Goal: Information Seeking & Learning: Check status

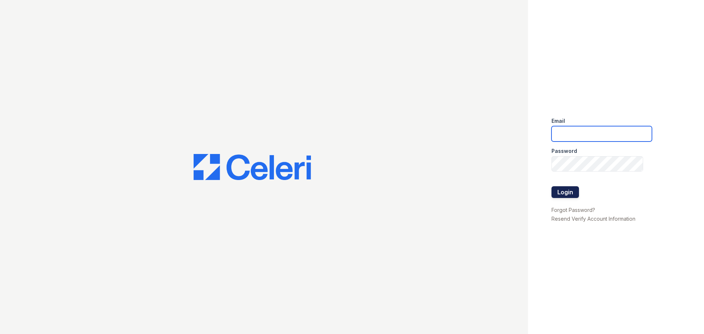
type input "[EMAIL_ADDRESS][DOMAIN_NAME]"
click at [570, 195] on button "Login" at bounding box center [566, 192] width 28 height 12
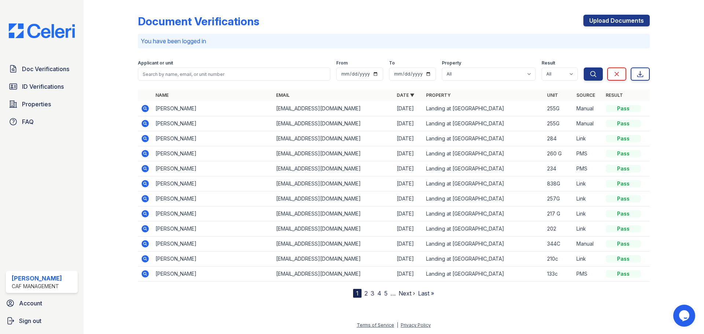
click at [172, 67] on div "Applicant or unit" at bounding box center [234, 63] width 193 height 7
click at [173, 70] on input "search" at bounding box center [234, 73] width 193 height 13
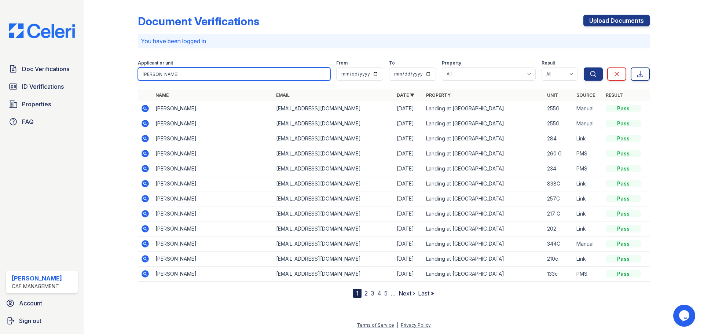
type input "Henry"
click at [584, 67] on button "Search" at bounding box center [593, 73] width 19 height 13
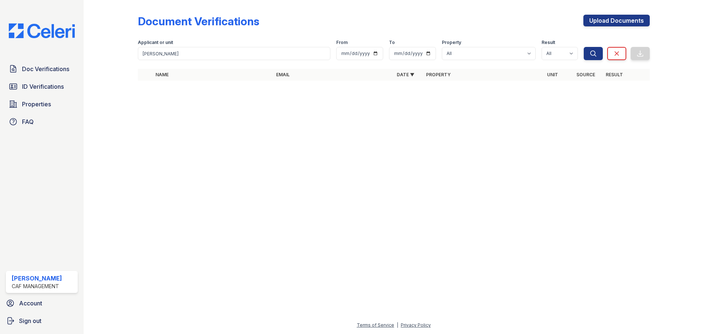
click at [217, 63] on div at bounding box center [394, 64] width 512 height 3
click at [218, 54] on input "Henry" at bounding box center [234, 53] width 193 height 13
type input "Washington"
click at [584, 47] on button "Search" at bounding box center [593, 53] width 19 height 13
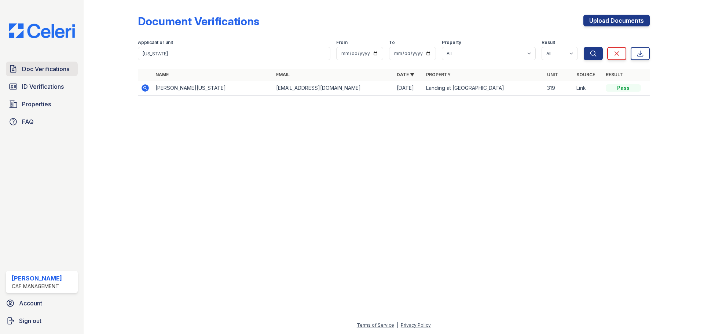
click at [42, 72] on span "Doc Verifications" at bounding box center [45, 69] width 47 height 9
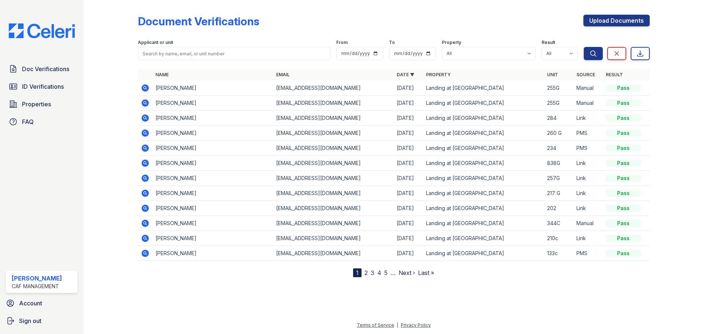
click at [50, 33] on img at bounding box center [42, 30] width 78 height 15
click at [46, 34] on img at bounding box center [42, 30] width 78 height 15
click at [34, 99] on link "Properties" at bounding box center [42, 104] width 72 height 15
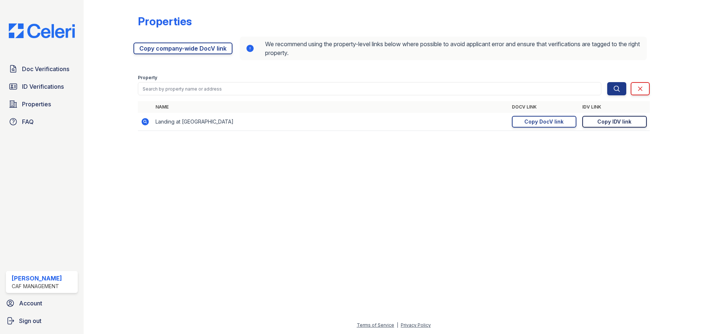
click at [614, 124] on div "Copy IDV link" at bounding box center [614, 121] width 34 height 7
click at [39, 82] on link "ID Verifications" at bounding box center [42, 86] width 72 height 15
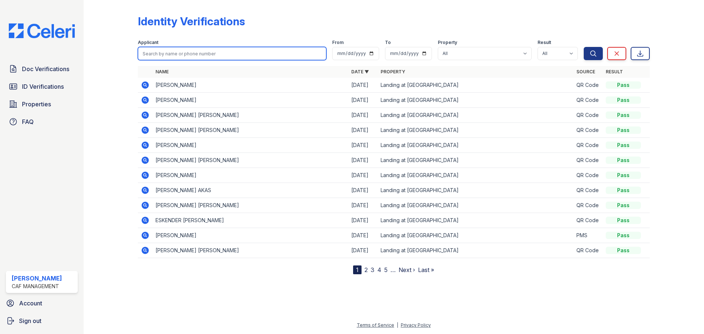
click at [198, 56] on input "search" at bounding box center [232, 53] width 189 height 13
type input "Washington"
click at [584, 47] on button "Search" at bounding box center [593, 53] width 19 height 13
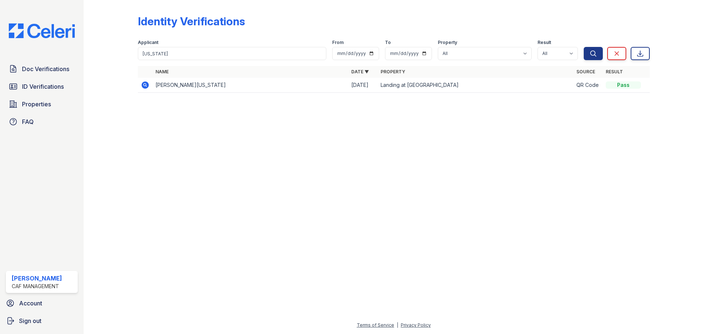
click at [138, 88] on td at bounding box center [145, 85] width 15 height 15
click at [138, 89] on td at bounding box center [145, 85] width 15 height 15
click at [146, 85] on icon at bounding box center [145, 85] width 9 height 9
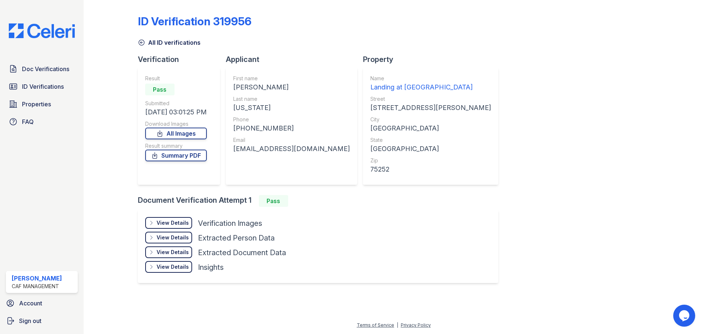
click at [169, 227] on div "View Details Details" at bounding box center [168, 223] width 47 height 12
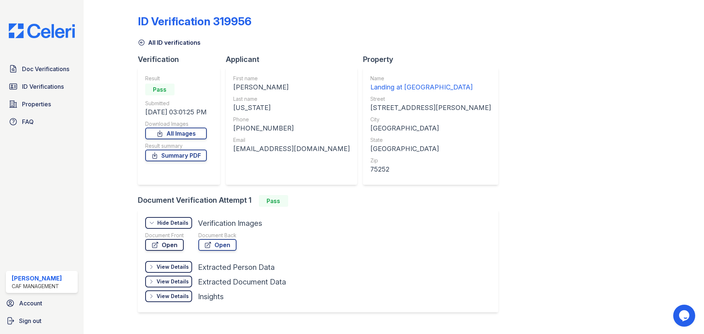
click at [174, 248] on link "Open" at bounding box center [164, 245] width 39 height 12
click at [52, 87] on span "ID Verifications" at bounding box center [43, 86] width 42 height 9
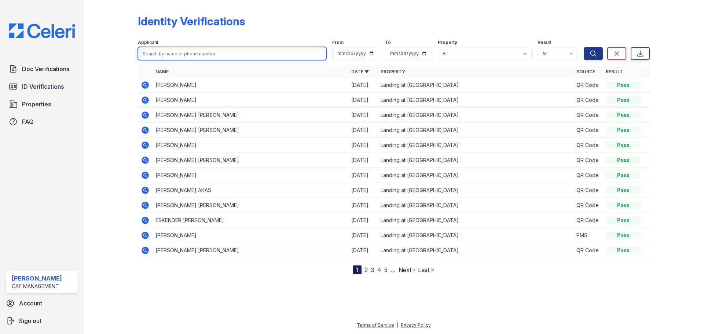
click at [191, 59] on input "search" at bounding box center [232, 53] width 189 height 13
click at [191, 57] on input "search" at bounding box center [232, 53] width 189 height 13
type input "henry"
click at [584, 47] on button "Search" at bounding box center [593, 53] width 19 height 13
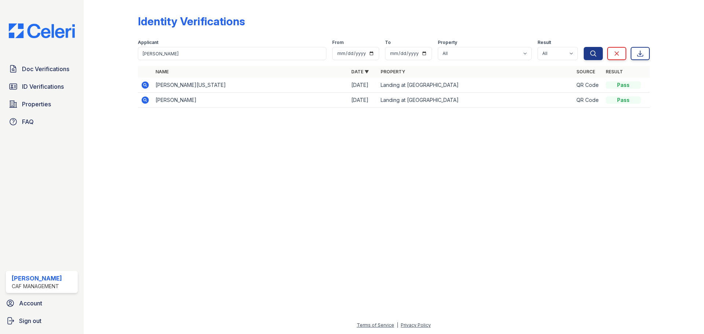
click at [132, 87] on div at bounding box center [116, 59] width 43 height 112
click at [139, 85] on td at bounding box center [145, 85] width 15 height 15
click at [143, 84] on icon at bounding box center [145, 84] width 7 height 7
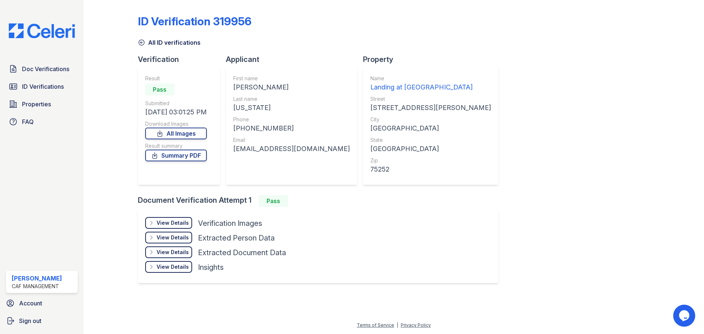
click at [176, 219] on div "View Details Details" at bounding box center [168, 223] width 47 height 12
